Goal: Transaction & Acquisition: Purchase product/service

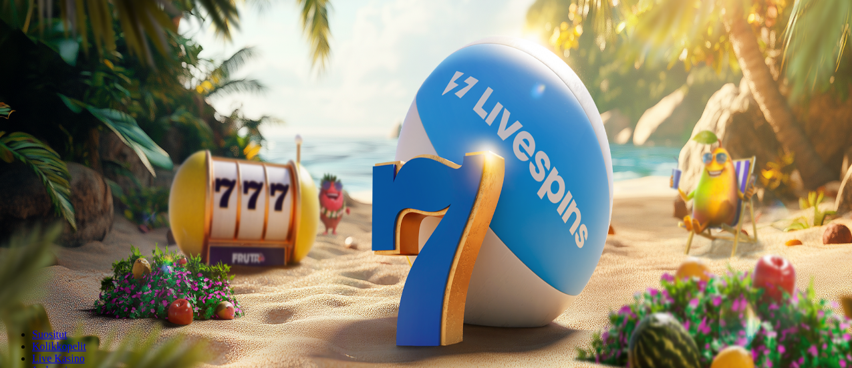
click at [76, 53] on span "Kirjaudu" at bounding box center [92, 48] width 33 height 10
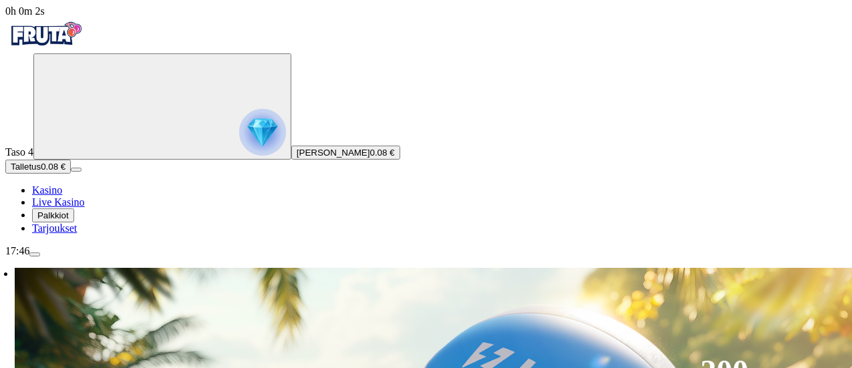
click at [239, 148] on img "Primary" at bounding box center [262, 132] width 47 height 47
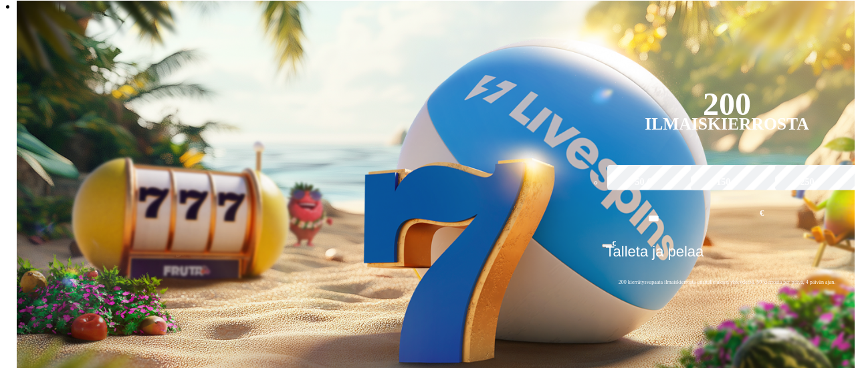
scroll to position [718, 0]
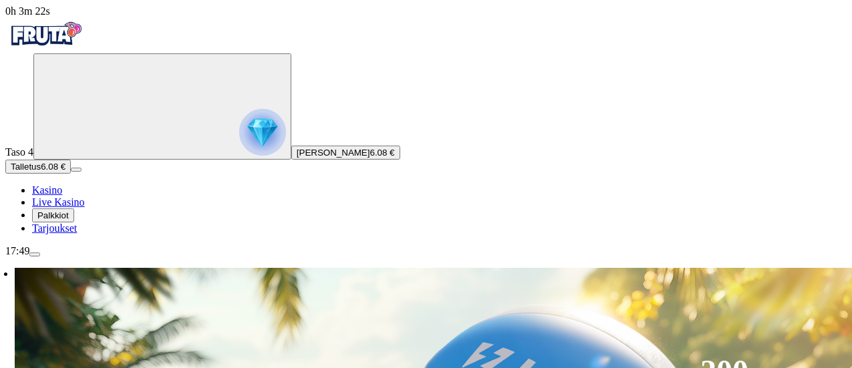
scroll to position [58, 0]
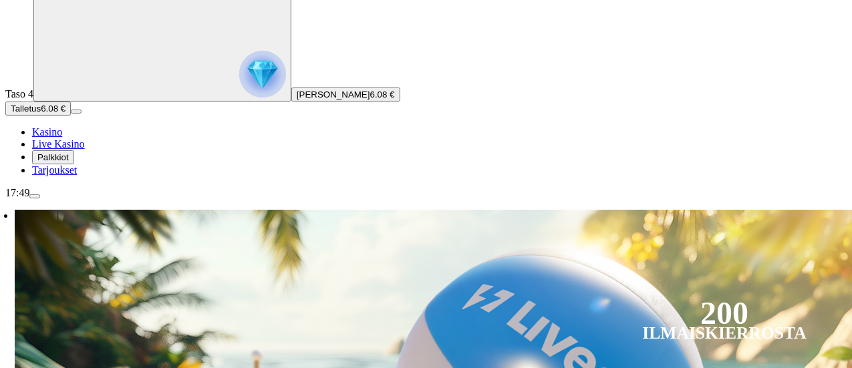
click at [71, 116] on circle "Primary" at bounding box center [139, 47] width 136 height 136
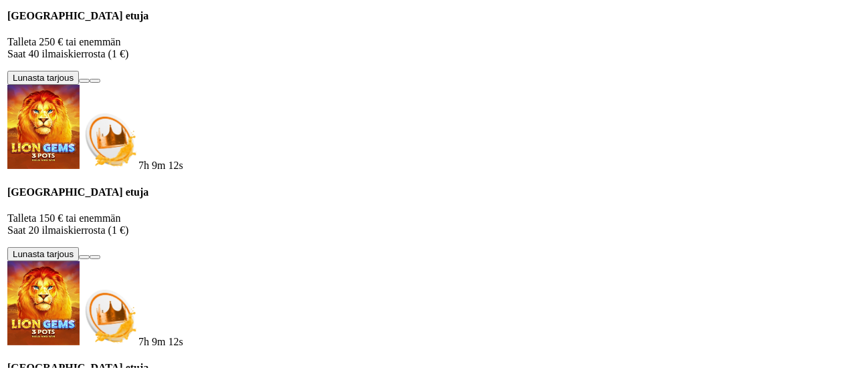
scroll to position [777, 0]
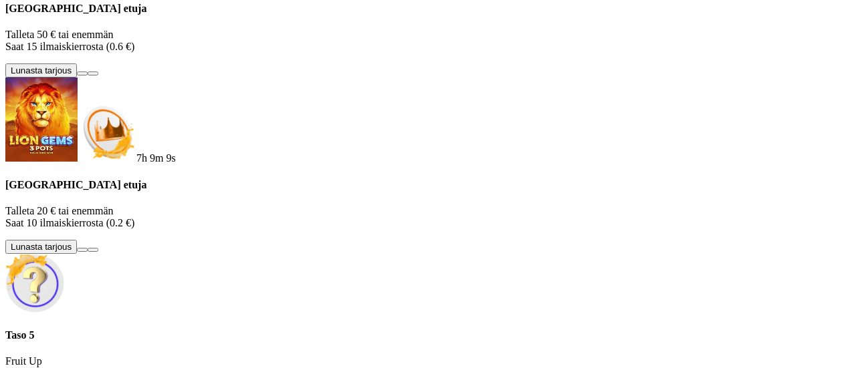
drag, startPoint x: 394, startPoint y: 112, endPoint x: 389, endPoint y: 191, distance: 79.1
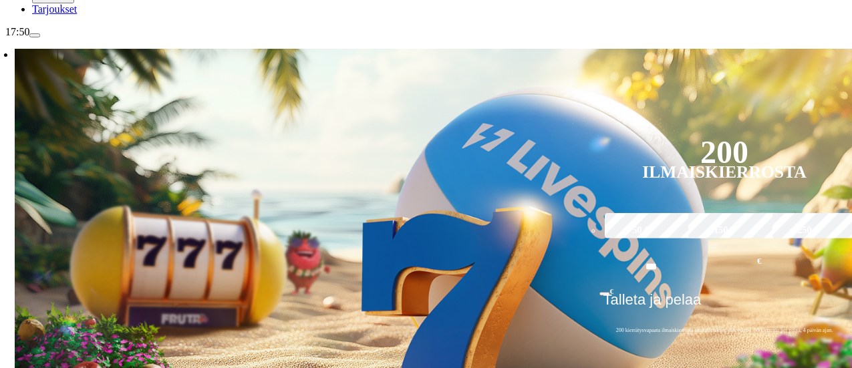
scroll to position [186, 0]
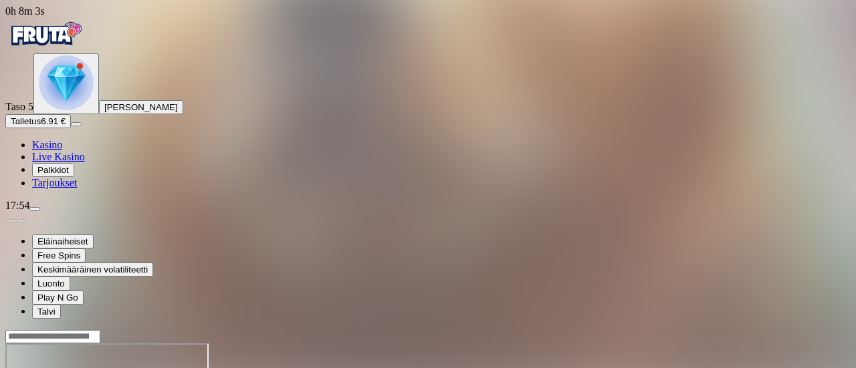
click at [86, 110] on img "Primary" at bounding box center [66, 82] width 55 height 55
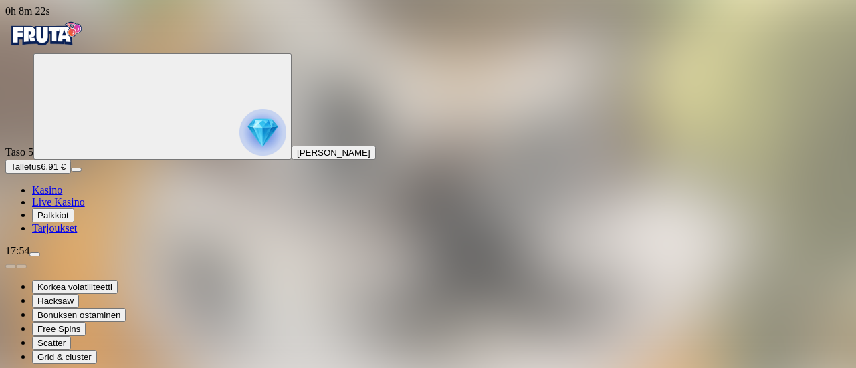
drag, startPoint x: 855, startPoint y: 150, endPoint x: 854, endPoint y: 129, distance: 21.4
click at [56, 196] on span "Kasino" at bounding box center [47, 190] width 30 height 11
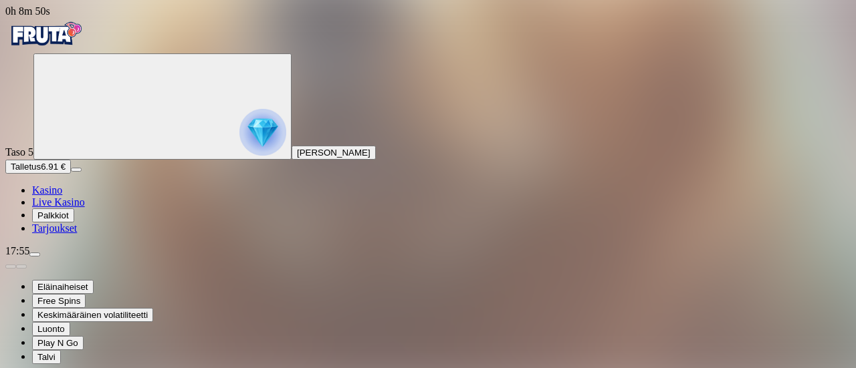
drag, startPoint x: 855, startPoint y: 128, endPoint x: 854, endPoint y: 89, distance: 39.4
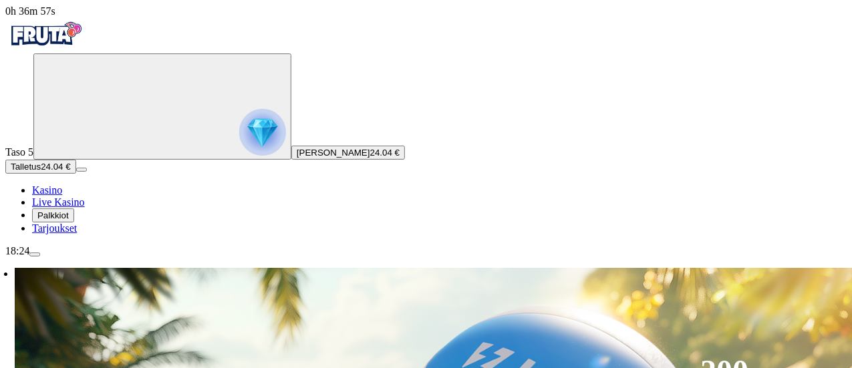
click at [35, 255] on span "menu icon" at bounding box center [35, 255] width 0 height 0
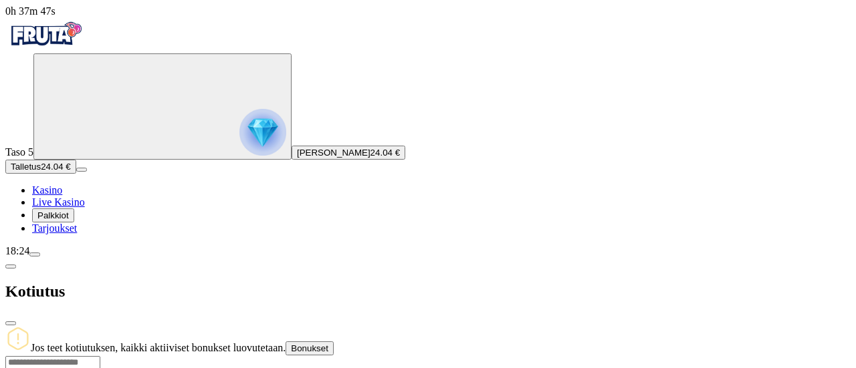
click at [100, 356] on input "number" at bounding box center [52, 362] width 95 height 13
type input "**"
click at [11, 324] on span "close icon" at bounding box center [11, 324] width 0 height 0
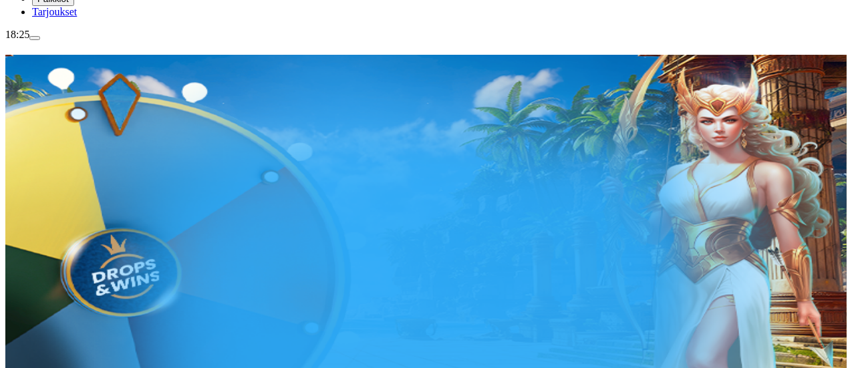
scroll to position [221, 0]
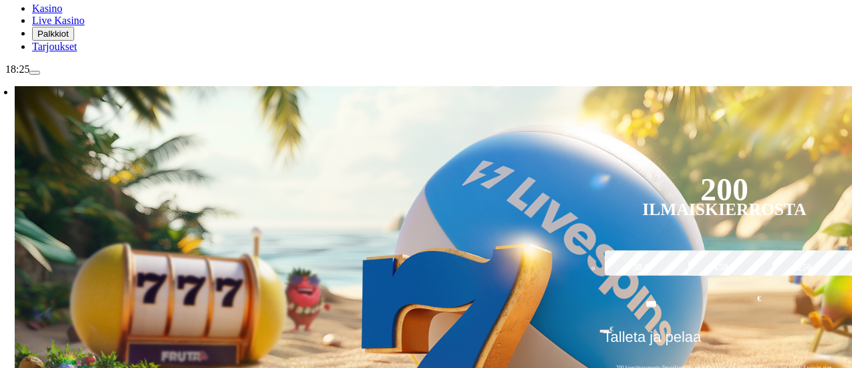
scroll to position [219, 0]
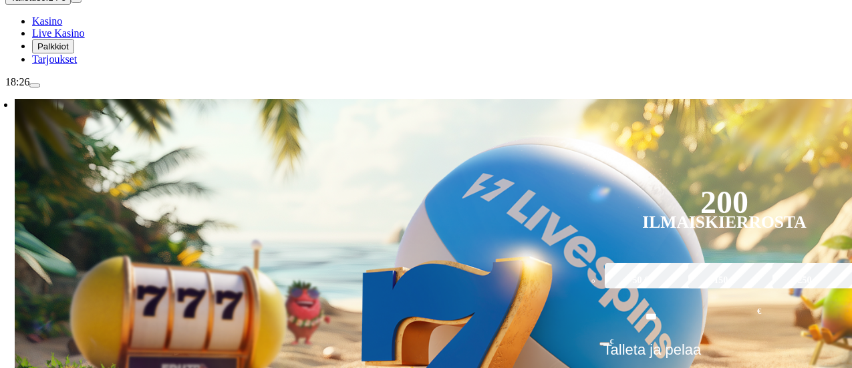
scroll to position [182, 0]
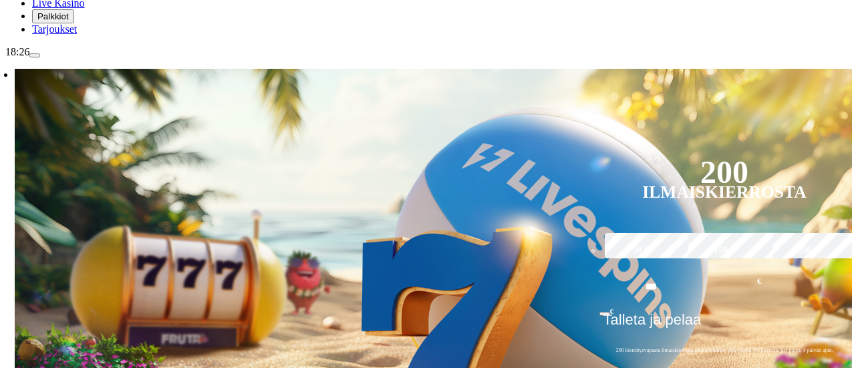
scroll to position [203, 0]
